Goal: Task Accomplishment & Management: Understand process/instructions

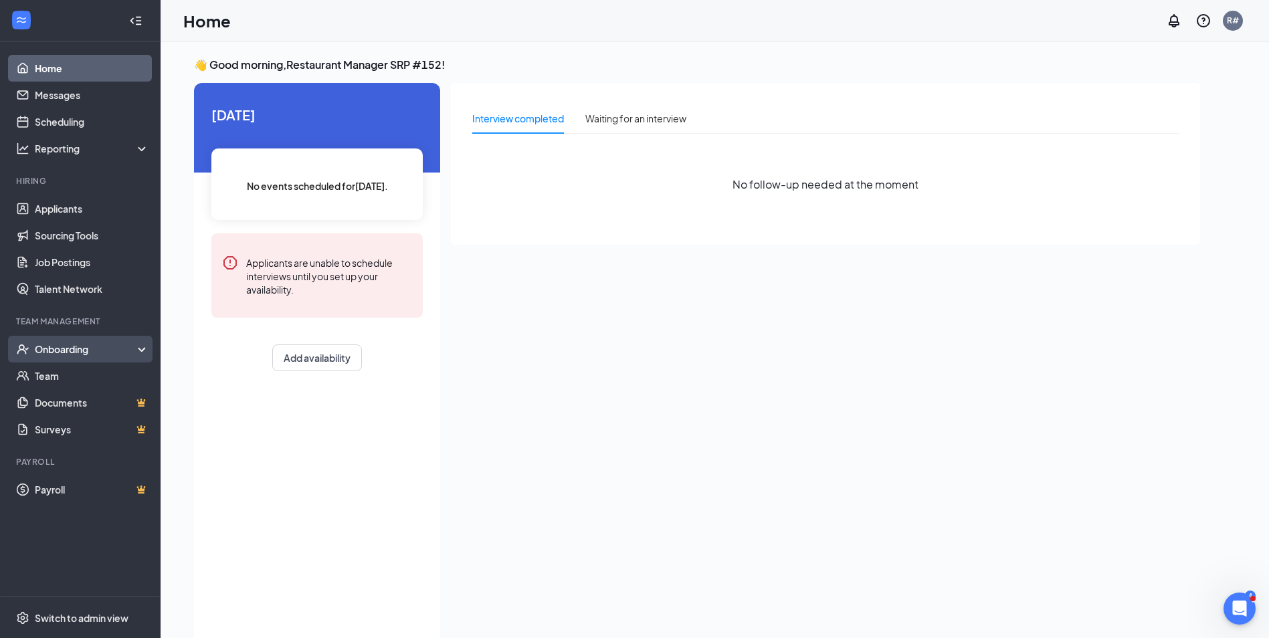
click at [56, 345] on div "Onboarding" at bounding box center [86, 349] width 103 height 13
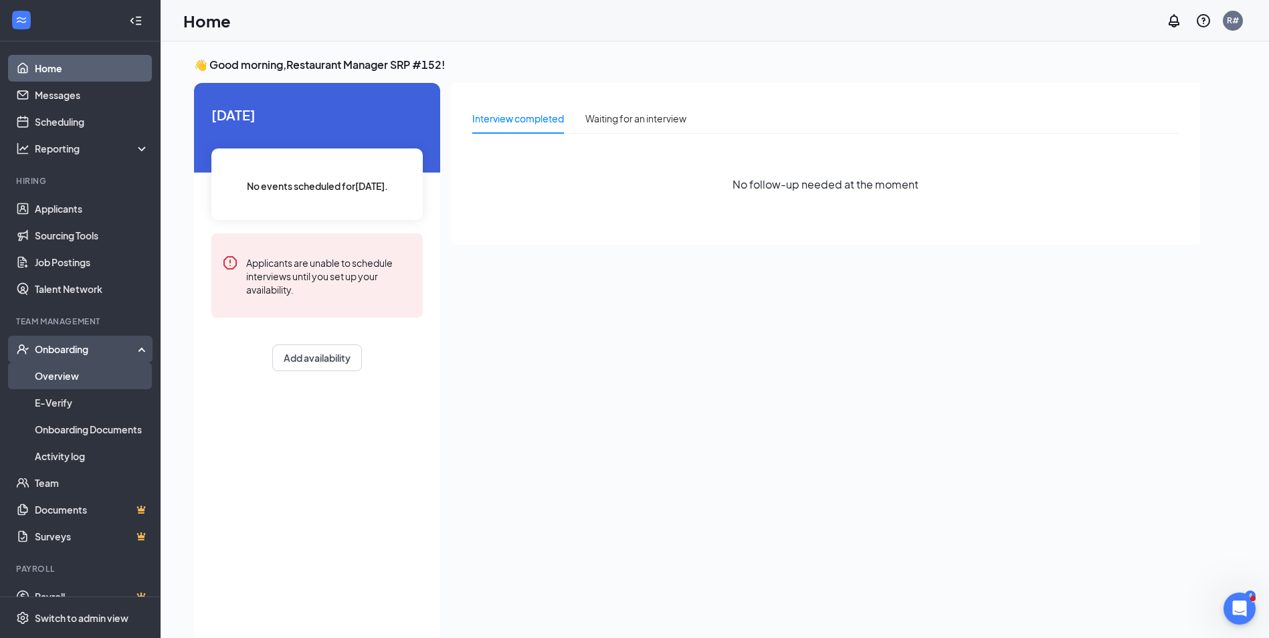
click at [52, 372] on link "Overview" at bounding box center [92, 376] width 114 height 27
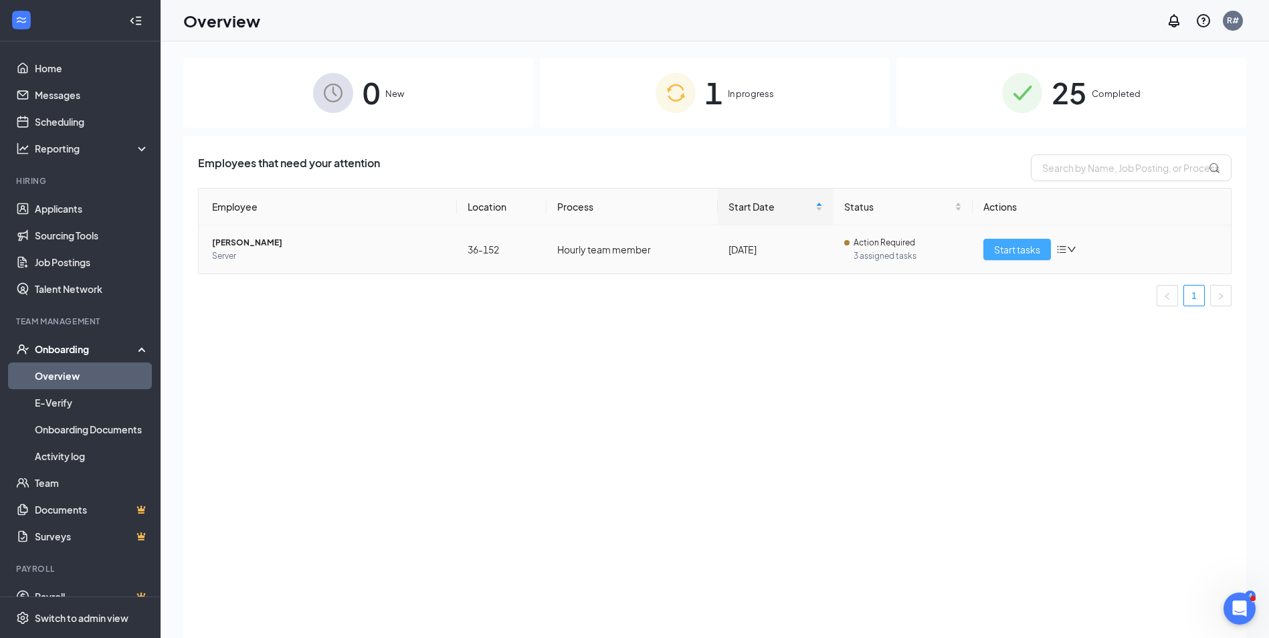
click at [1001, 252] on span "Start tasks" at bounding box center [1017, 249] width 46 height 15
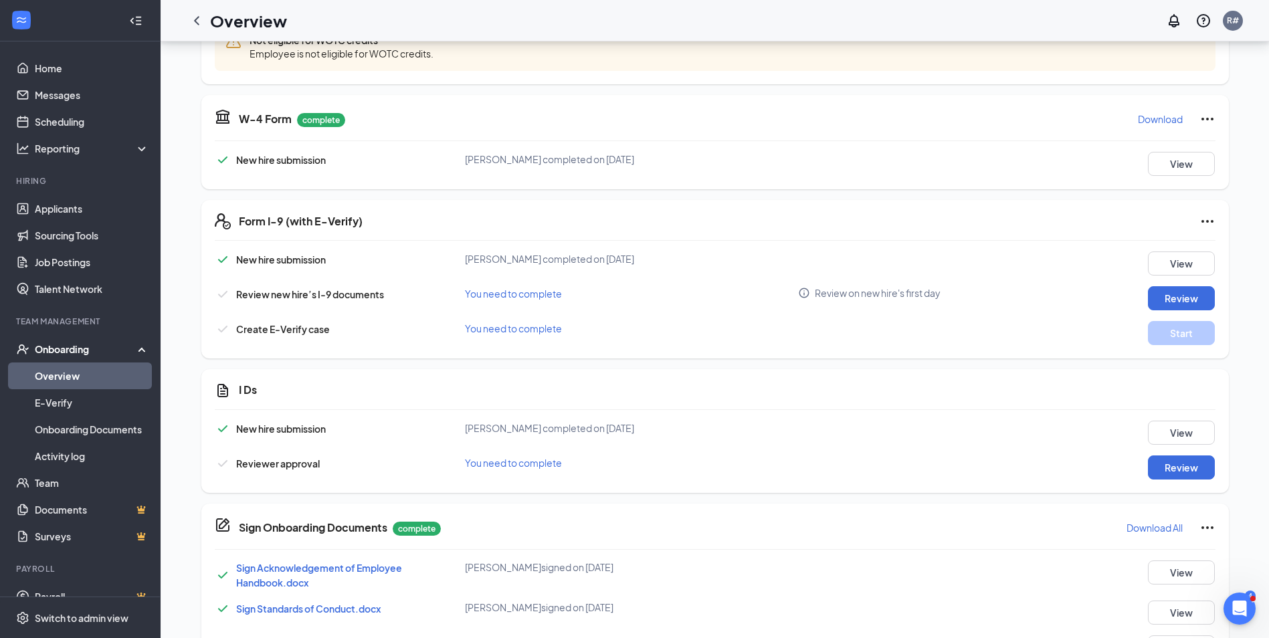
scroll to position [515, 0]
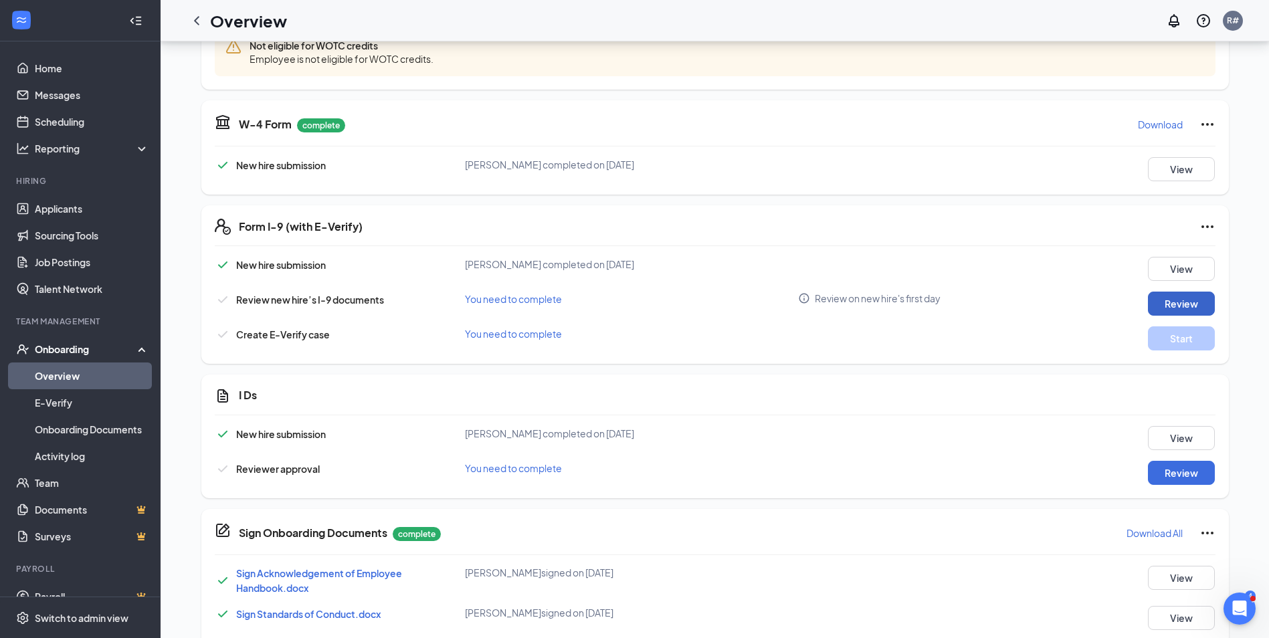
click at [1173, 301] on button "Review" at bounding box center [1181, 304] width 67 height 24
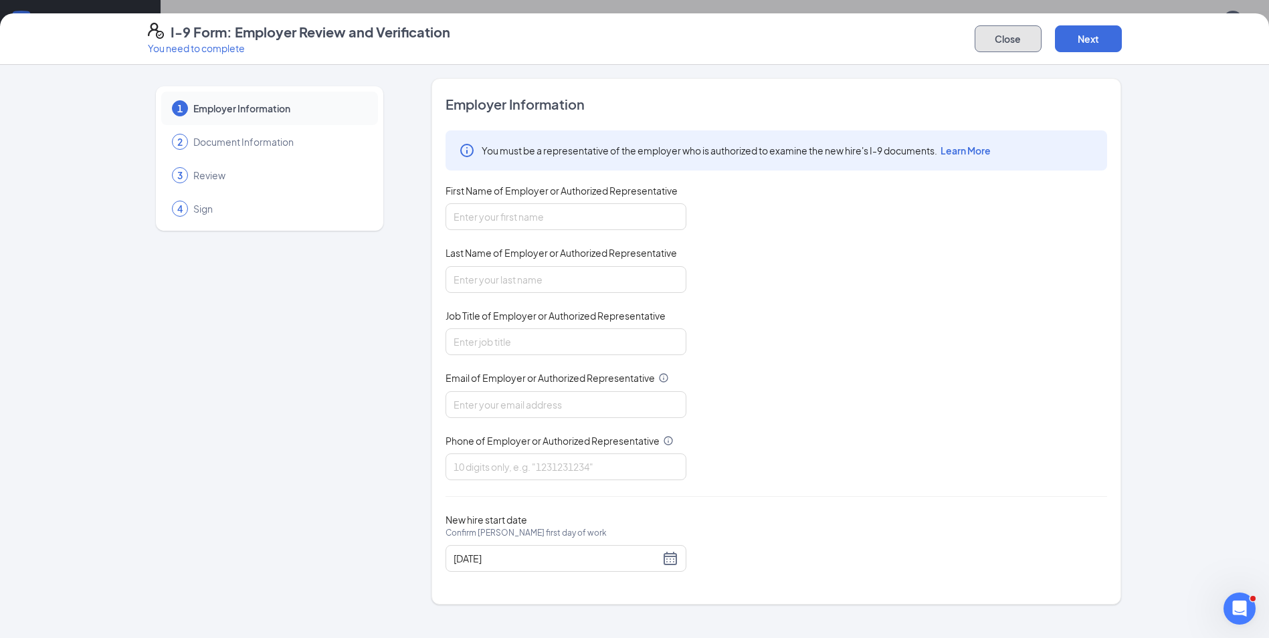
click at [1001, 44] on button "Close" at bounding box center [1008, 38] width 67 height 27
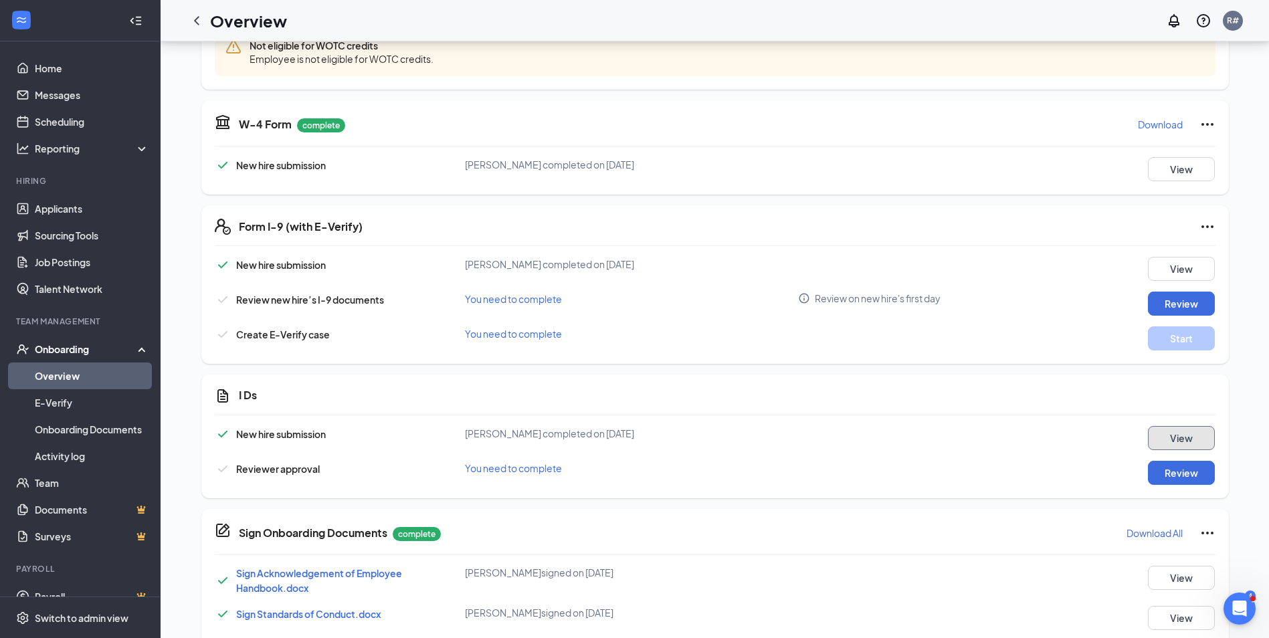
click at [1185, 441] on button "View" at bounding box center [1181, 438] width 67 height 24
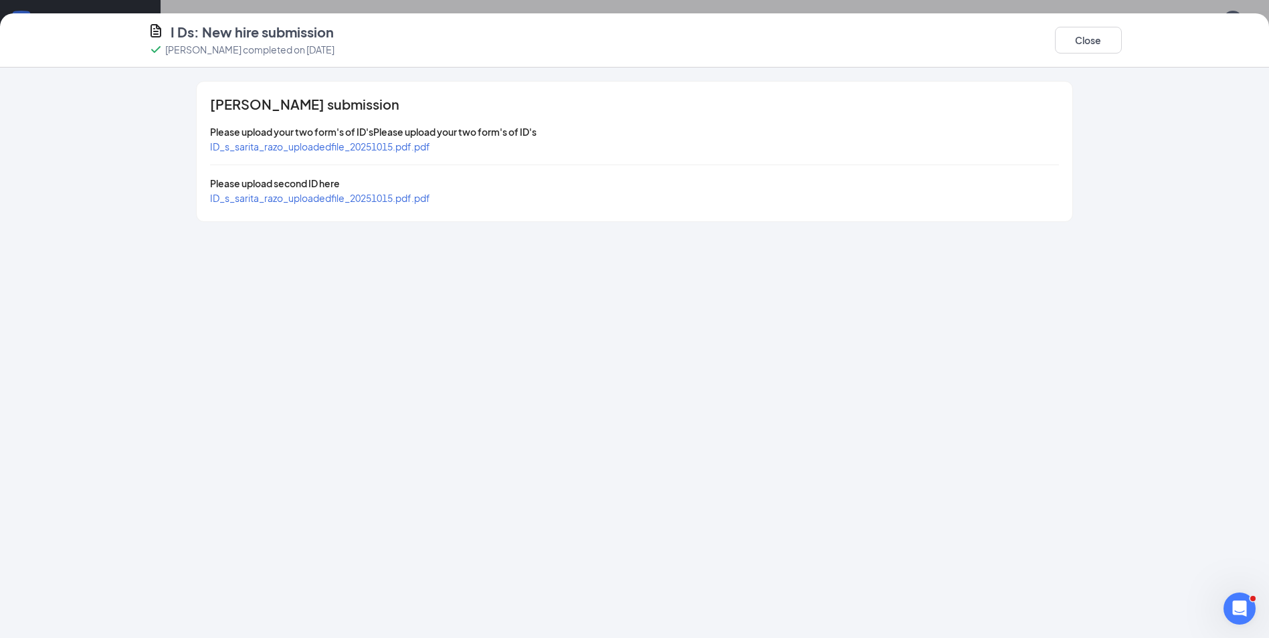
click at [400, 147] on span "ID_s_sarita_razo_uploadedfile_20251015.pdf.pdf" at bounding box center [320, 146] width 220 height 12
click at [375, 193] on span "ID_s_sarita_razo_uploadedfile_20251015.pdf.pdf" at bounding box center [320, 198] width 220 height 12
click at [1082, 46] on button "Close" at bounding box center [1088, 40] width 67 height 27
